Goal: Answer question/provide support: Share knowledge or assist other users

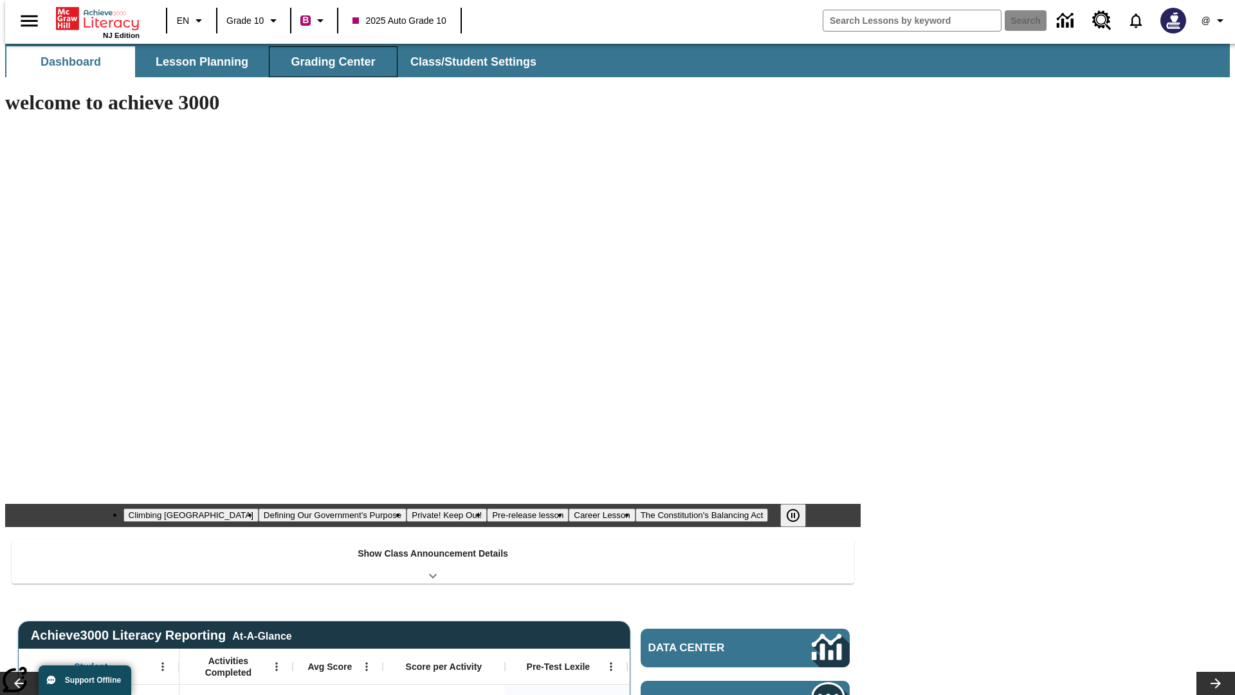
click at [328, 62] on span "Grading Center" at bounding box center [333, 62] width 84 height 15
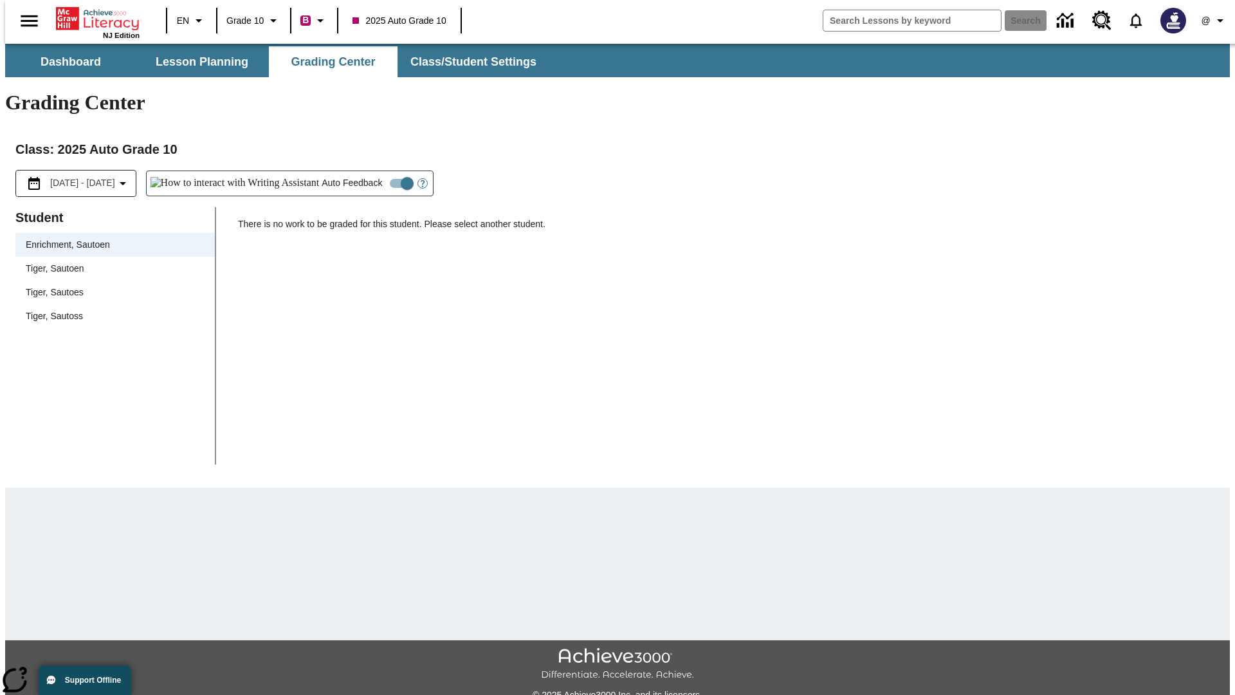
click at [111, 262] on div "Tiger, Sautoen" at bounding box center [115, 269] width 179 height 14
click at [421, 180] on icon "Open Help for Writing Assistant" at bounding box center [423, 183] width 4 height 7
